Goal: Transaction & Acquisition: Download file/media

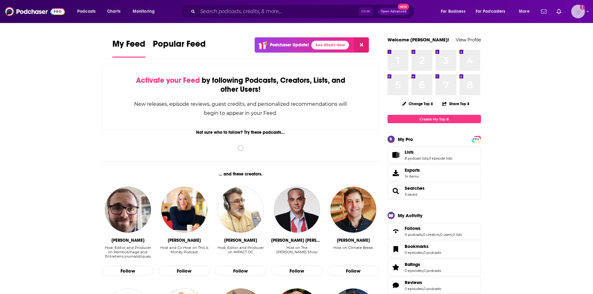
click at [577, 12] on img "Logged in as luilaking" at bounding box center [578, 12] width 14 height 14
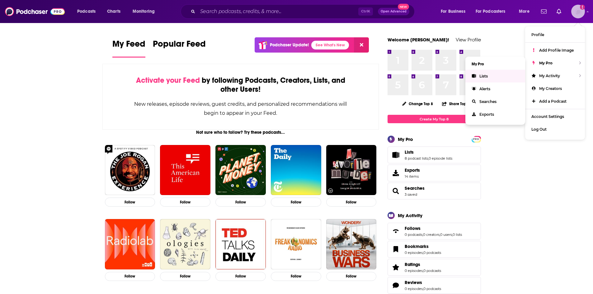
click at [478, 74] on link "Lists" at bounding box center [495, 76] width 60 height 13
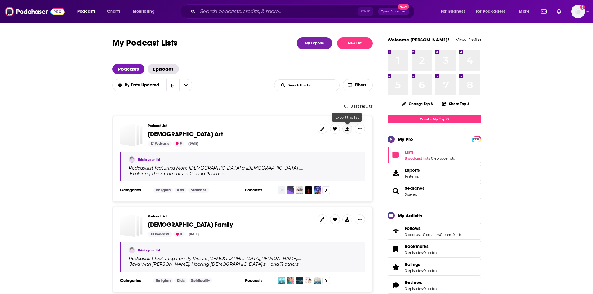
click at [347, 130] on icon at bounding box center [347, 129] width 4 height 4
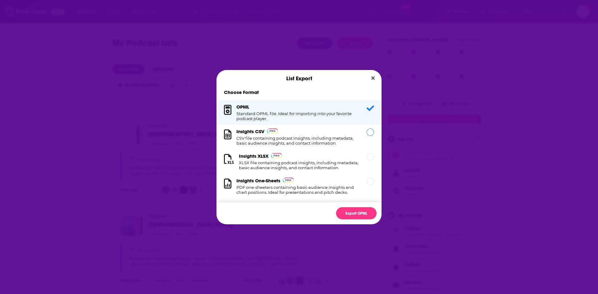
click at [347, 130] on div "Insights CSV CSV file containing podcast insights, including metadata, basic au…" at bounding box center [297, 137] width 123 height 17
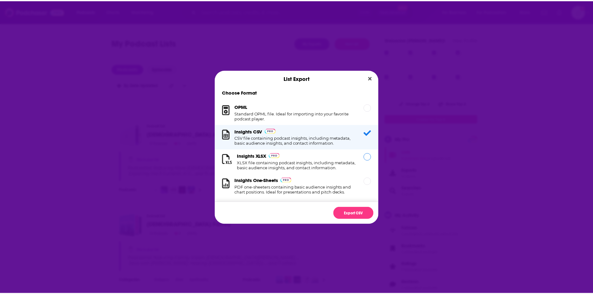
scroll to position [10, 0]
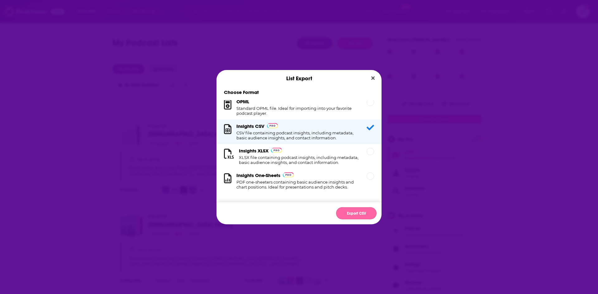
click at [356, 212] on button "Export CSV" at bounding box center [356, 213] width 40 height 12
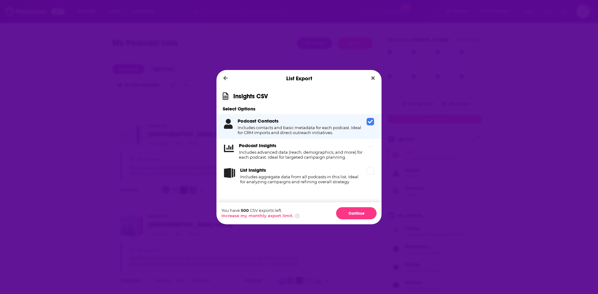
click at [355, 145] on div "Podcast Insights Includes advanced data (reach, demographics, and more) for eac…" at bounding box center [301, 151] width 125 height 17
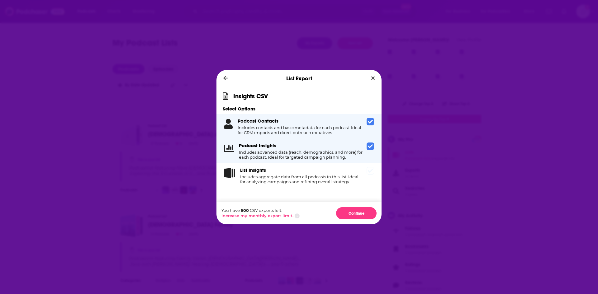
click at [356, 174] on h4 "Includes aggregate data from all podcasts in this list. Ideal for analyzing cam…" at bounding box center [302, 179] width 124 height 10
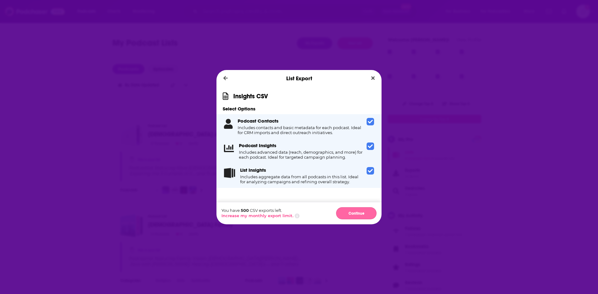
click at [357, 215] on button "Continue" at bounding box center [356, 213] width 40 height 12
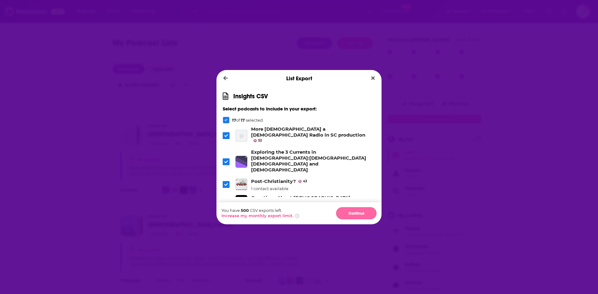
click at [354, 211] on button "Continue" at bounding box center [356, 213] width 40 height 12
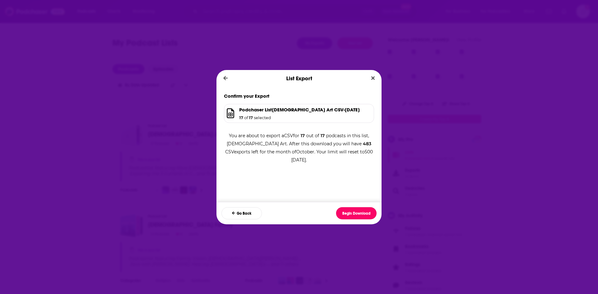
click at [354, 211] on button "Begin Download" at bounding box center [356, 213] width 40 height 12
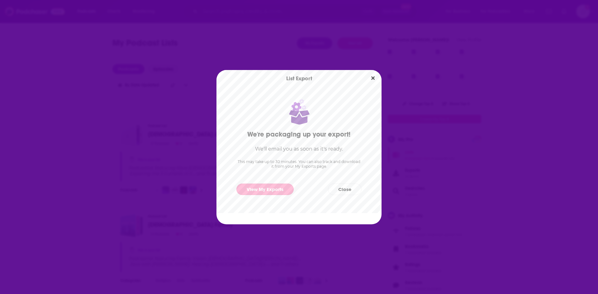
click at [289, 193] on link "View My Exports" at bounding box center [264, 190] width 57 height 12
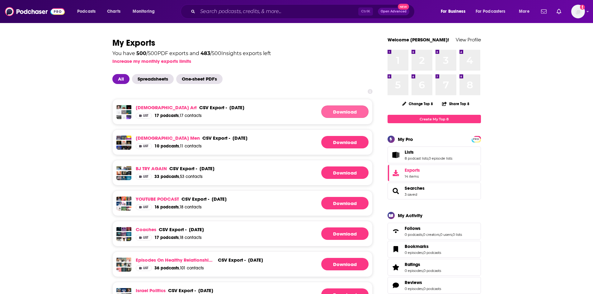
click at [336, 110] on link "Download" at bounding box center [344, 112] width 47 height 12
